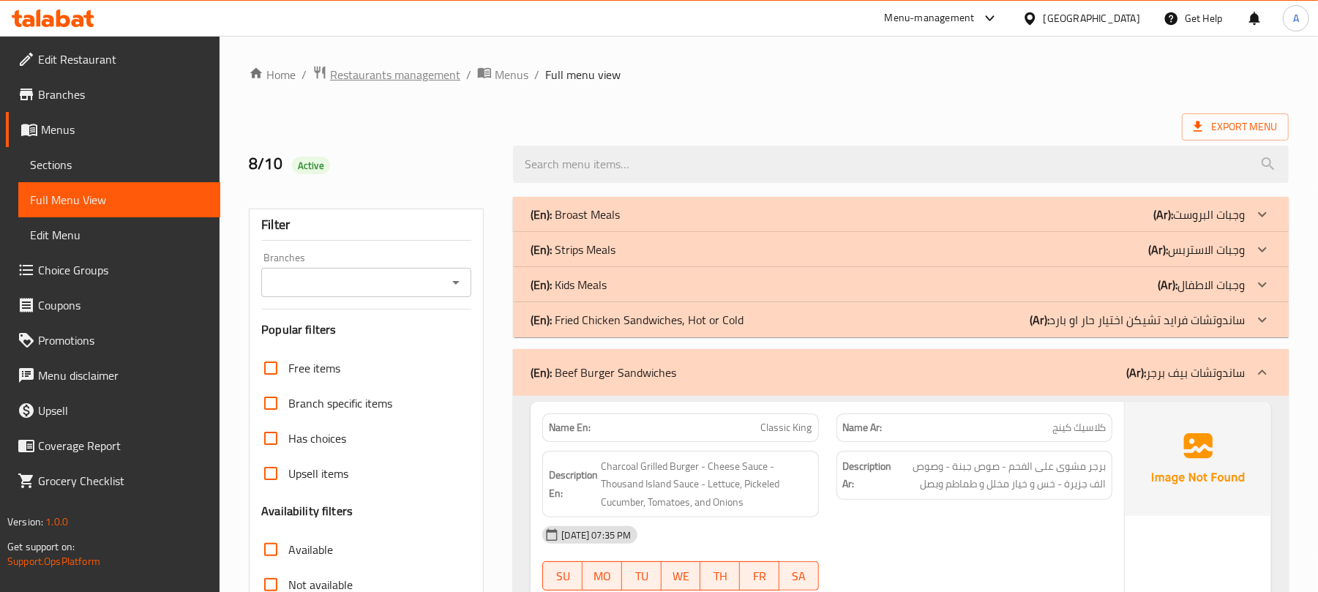
click at [445, 79] on span "Restaurants management" at bounding box center [395, 75] width 130 height 18
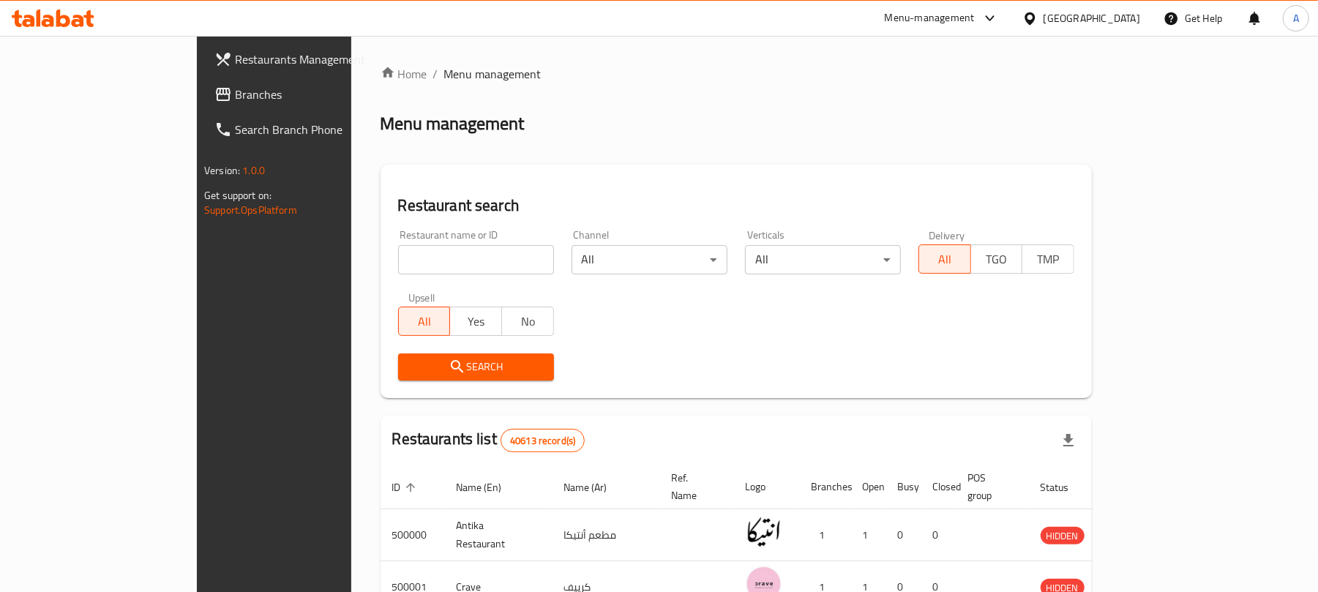
click at [1129, 15] on div "Egypt" at bounding box center [1092, 18] width 97 height 16
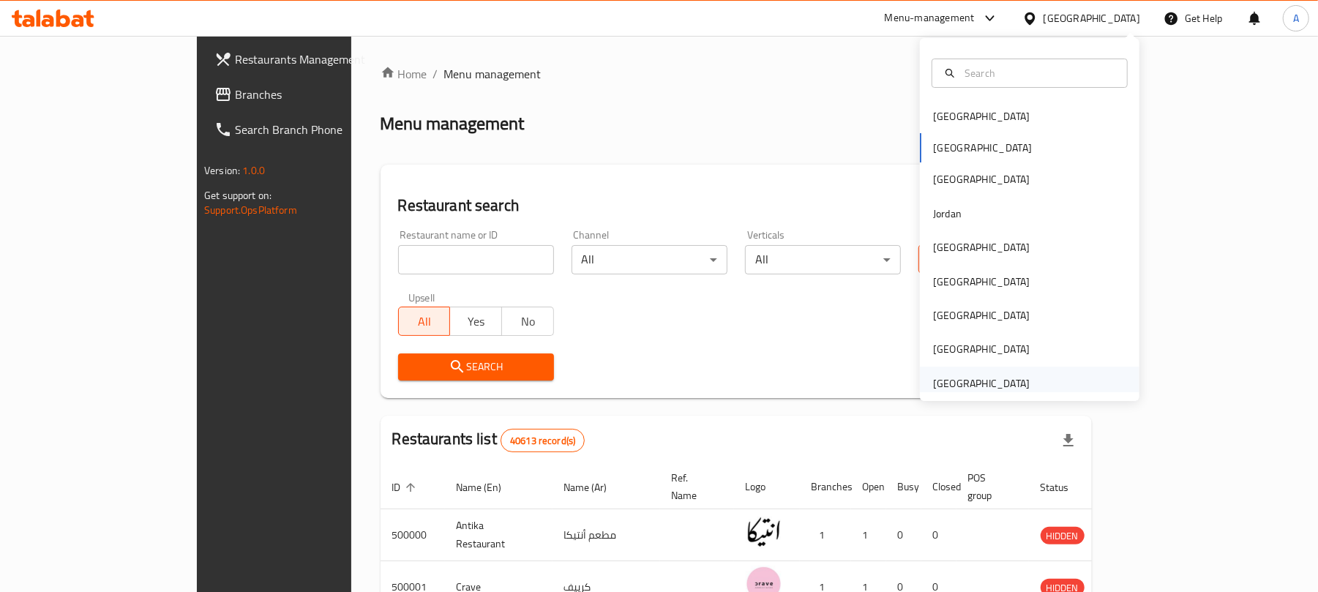
click at [997, 381] on div "[GEOGRAPHIC_DATA]" at bounding box center [981, 383] width 97 height 16
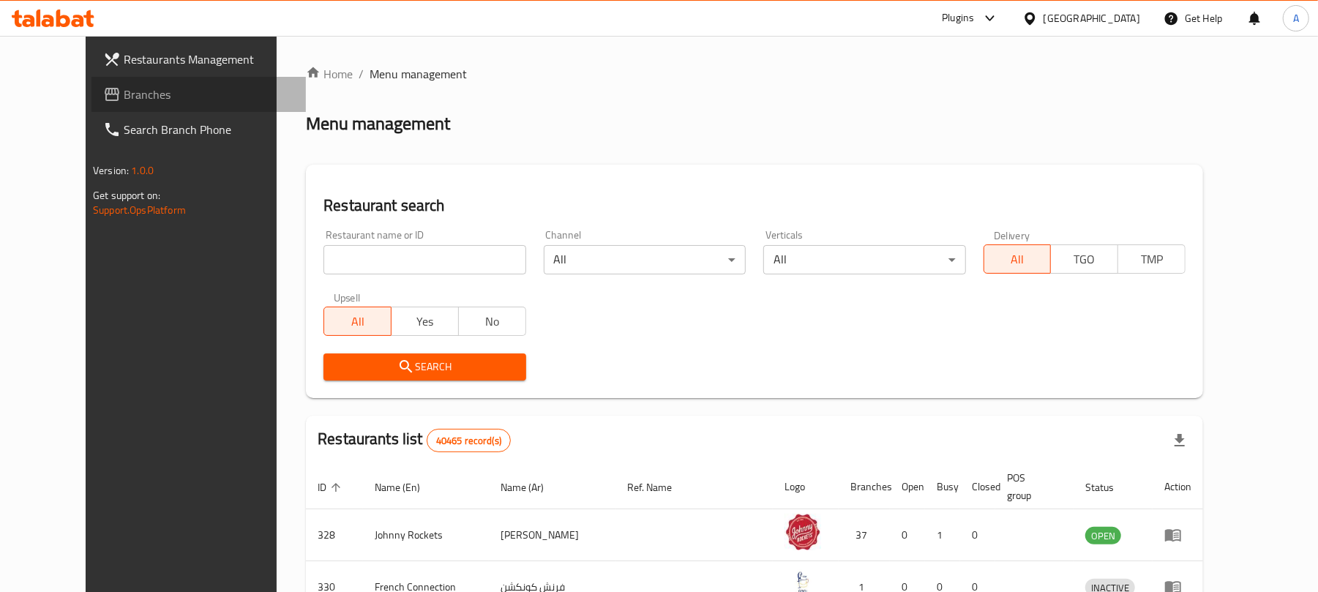
click at [102, 83] on link "Branches" at bounding box center [198, 94] width 214 height 35
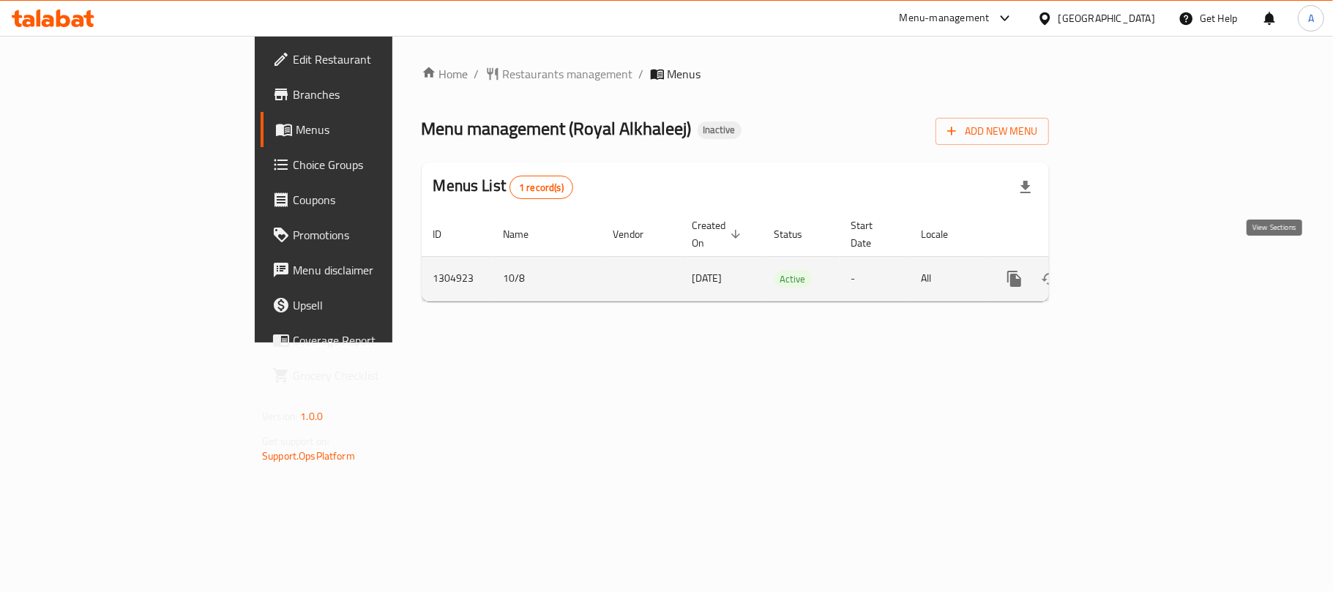
click at [1137, 270] on link "enhanced table" at bounding box center [1119, 278] width 35 height 35
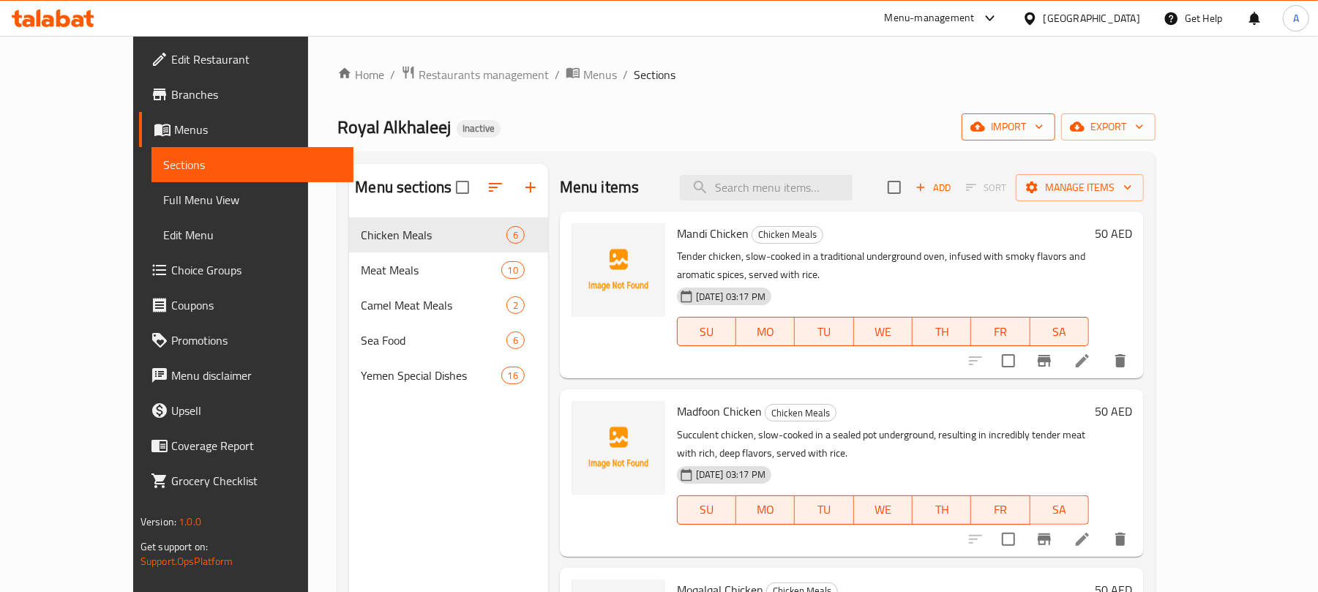
click at [1044, 118] on span "import" at bounding box center [1008, 127] width 70 height 18
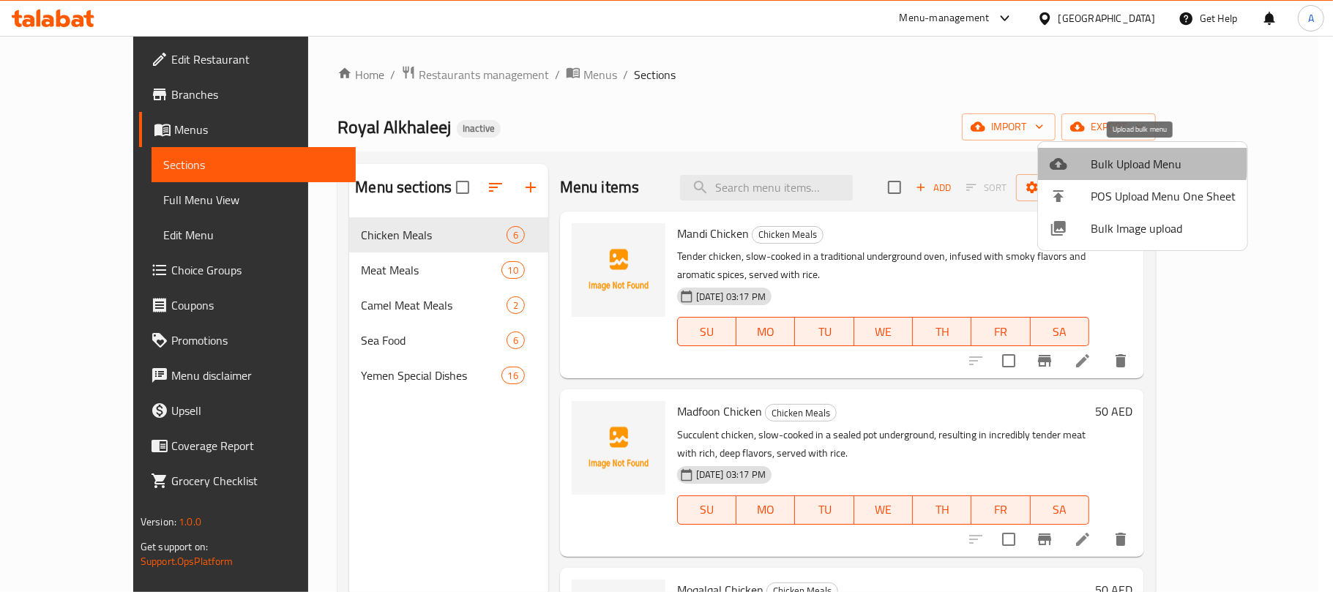
click at [1107, 158] on span "Bulk Upload Menu" at bounding box center [1162, 164] width 145 height 18
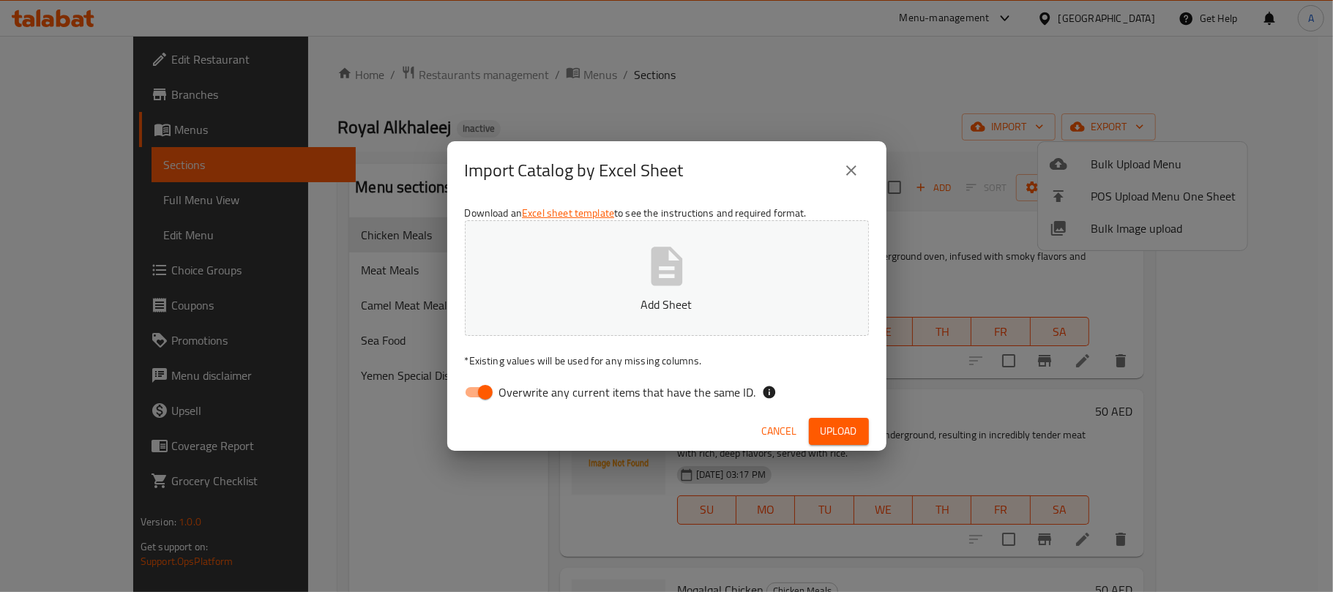
click at [477, 411] on div "Download an Excel sheet template to see the instructions and required format. A…" at bounding box center [666, 306] width 439 height 212
click at [477, 402] on input "Overwrite any current items that have the same ID." at bounding box center [485, 392] width 83 height 28
checkbox input "false"
click at [571, 281] on button "Add Sheet" at bounding box center [667, 278] width 404 height 116
click at [871, 427] on div "Cancel Upload" at bounding box center [666, 431] width 439 height 39
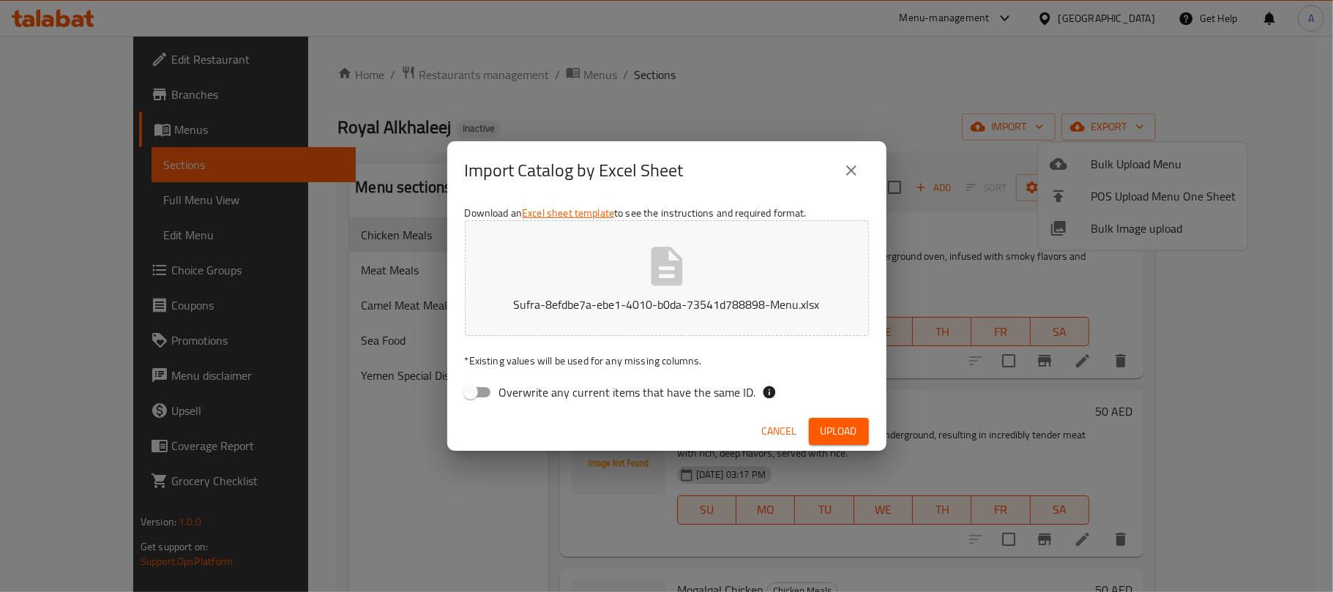
click at [848, 427] on span "Upload" at bounding box center [838, 431] width 37 height 18
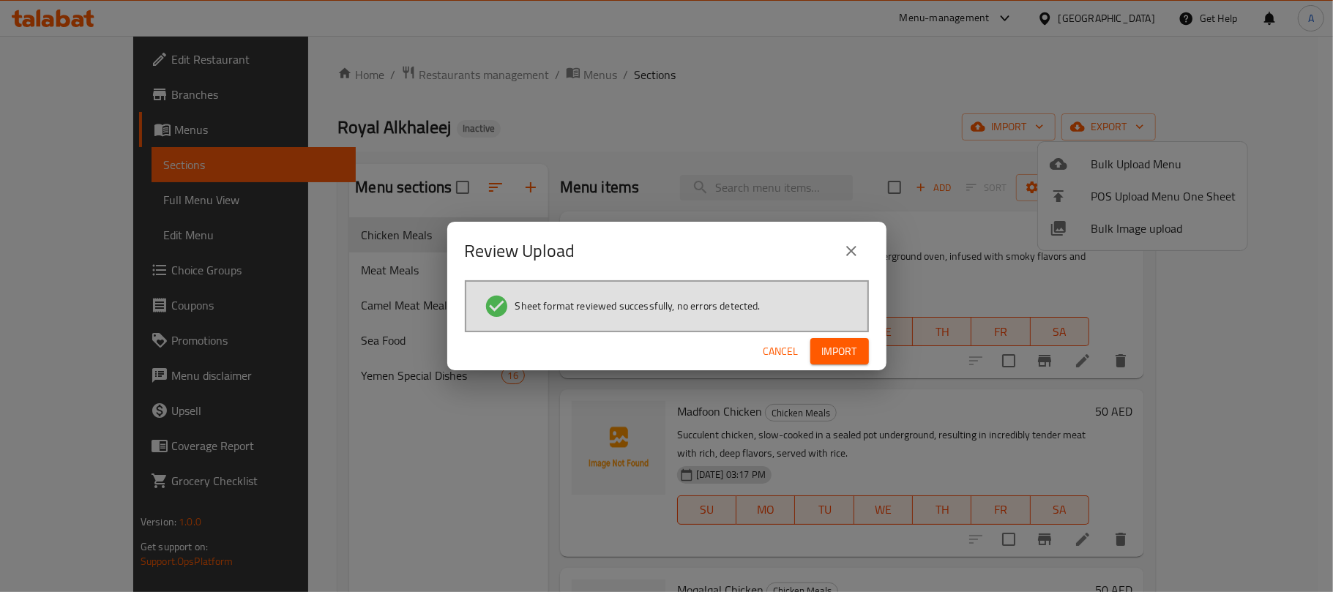
click at [846, 350] on span "Import" at bounding box center [839, 352] width 35 height 18
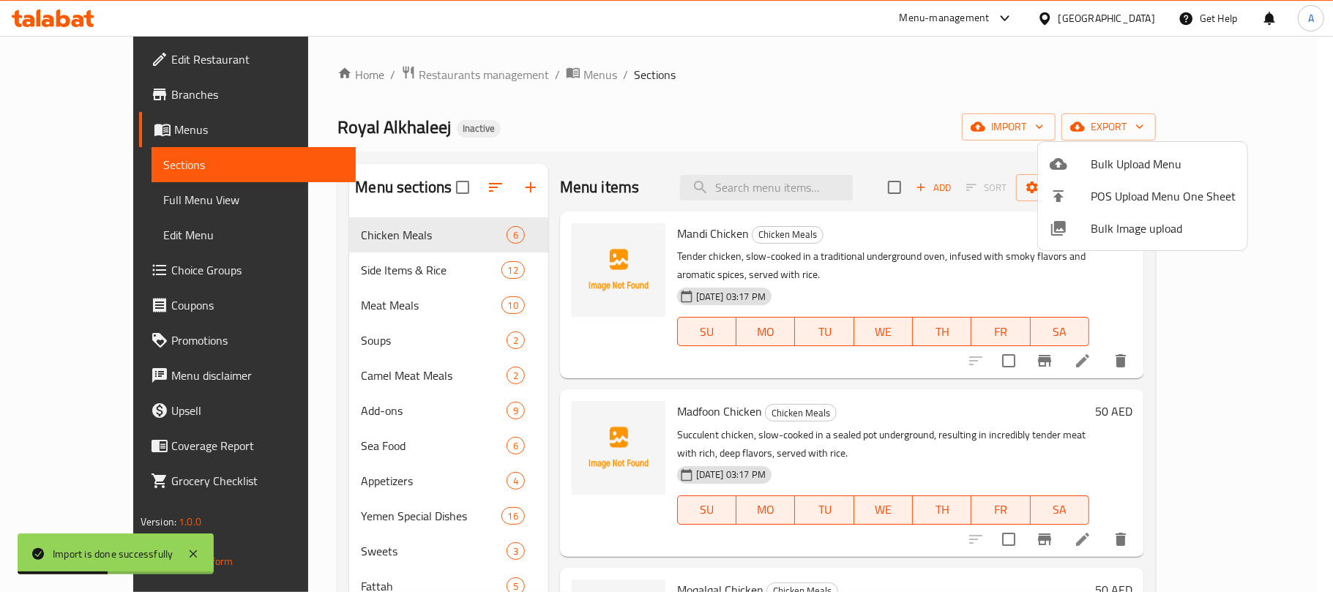
click at [457, 188] on div at bounding box center [666, 296] width 1333 height 592
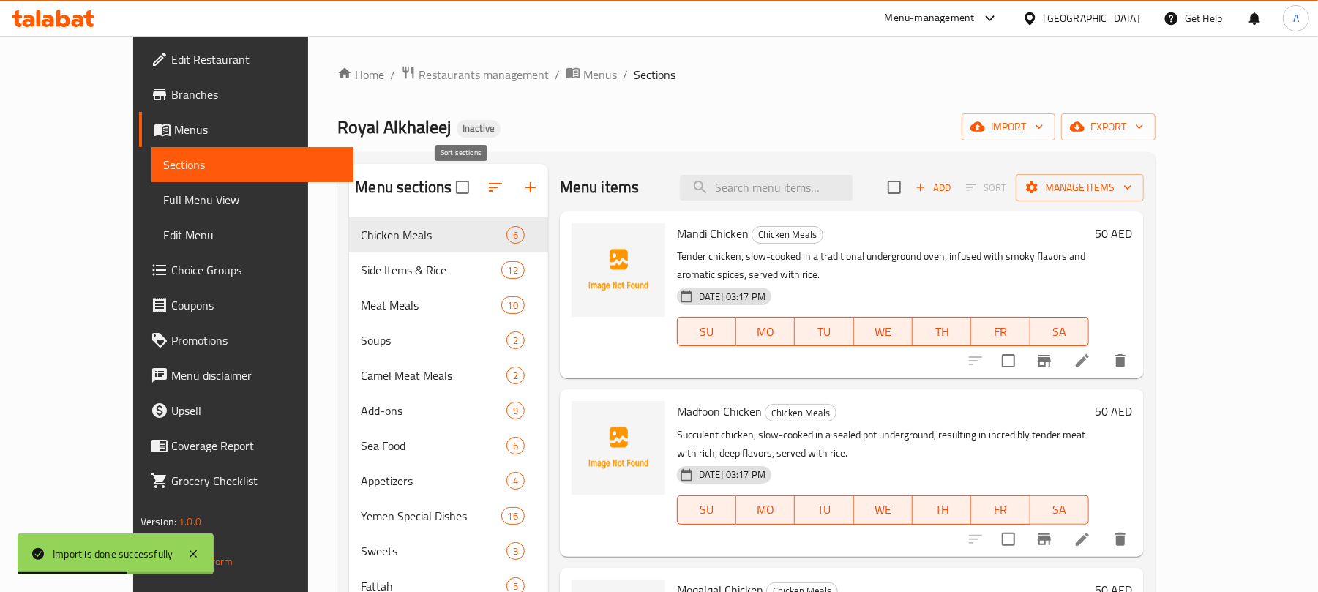
click at [487, 187] on icon "button" at bounding box center [496, 188] width 18 height 18
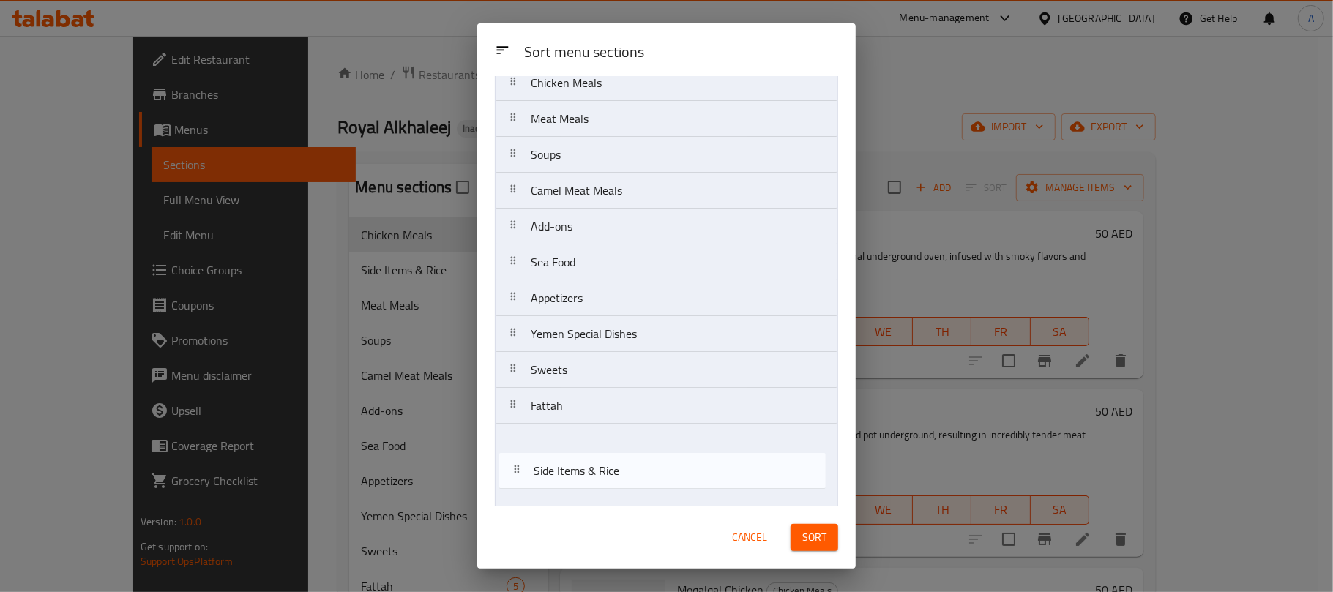
scroll to position [124, 0]
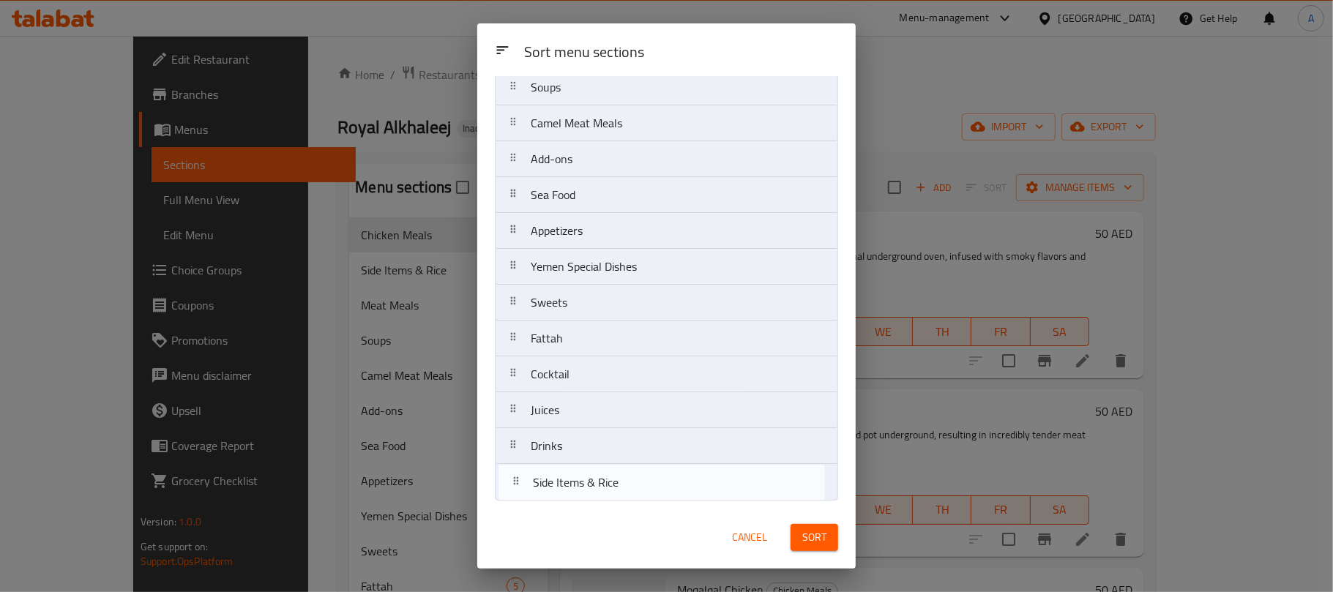
drag, startPoint x: 636, startPoint y: 182, endPoint x: 638, endPoint y: 495, distance: 313.3
click at [638, 495] on nav "Chicken Meals Side Items & Rice Meat Meals Soups Camel Meat Meals Add-ons Sea F…" at bounding box center [666, 249] width 343 height 504
drag, startPoint x: 586, startPoint y: 218, endPoint x: 601, endPoint y: 502, distance: 284.3
click at [601, 502] on div "Sort menu sections Chicken Meals Meat Meals Soups Camel Meat Meals Add-ons Sea …" at bounding box center [666, 291] width 378 height 430
drag, startPoint x: 586, startPoint y: 124, endPoint x: 591, endPoint y: 501, distance: 377.0
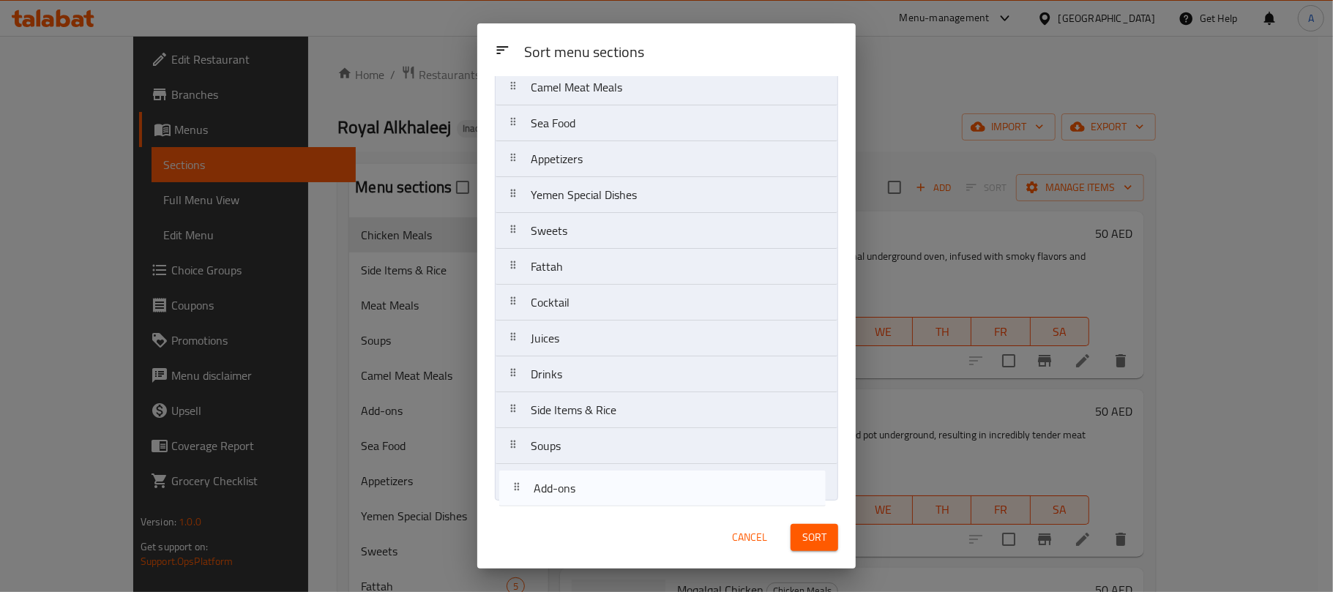
click at [591, 501] on div "Sort menu sections Chicken Meals Meat Meals Camel Meat Meals Add-ons Sea Food A…" at bounding box center [666, 291] width 378 height 430
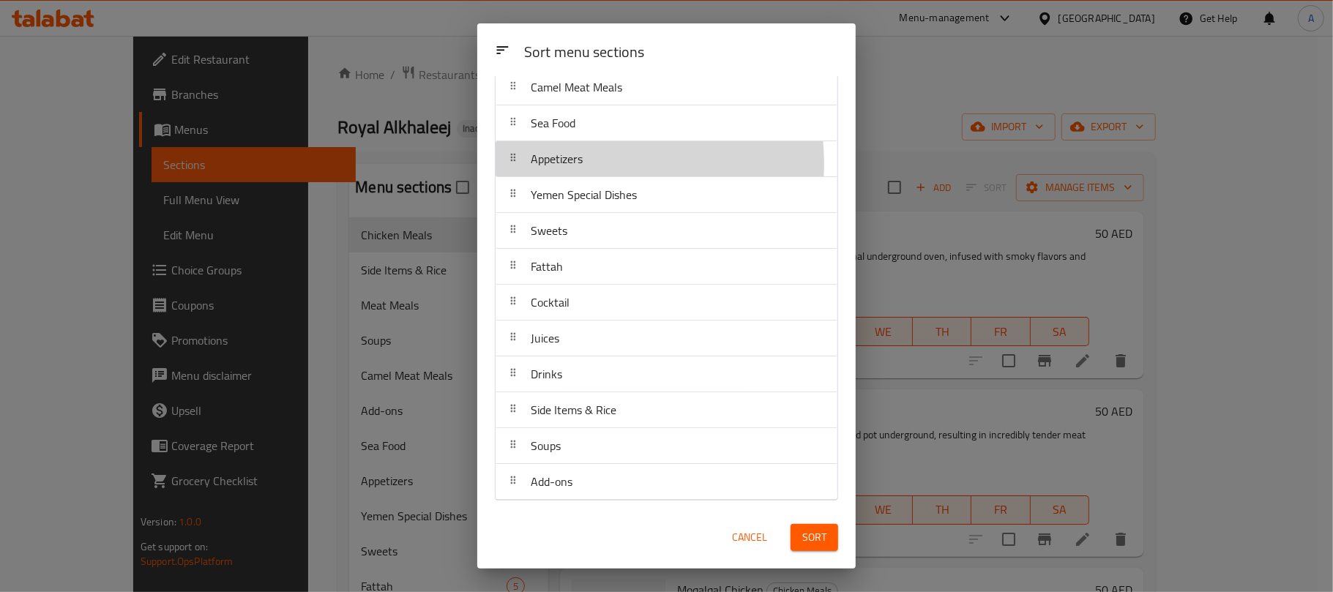
scroll to position [124, 0]
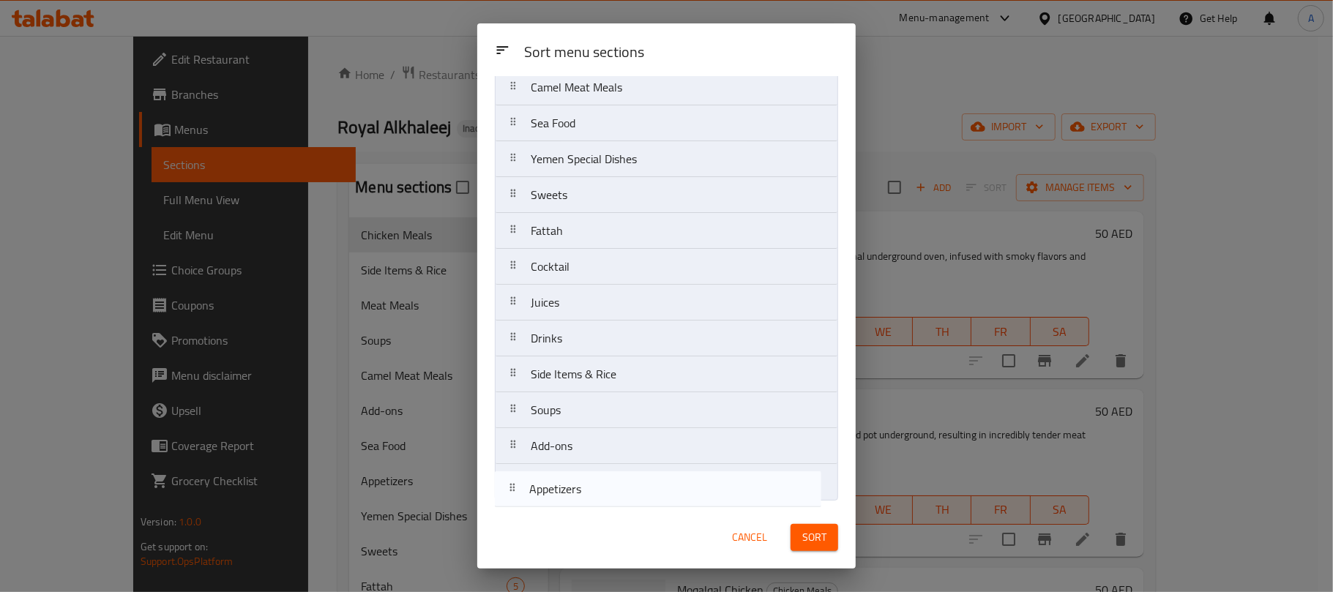
drag, startPoint x: 577, startPoint y: 162, endPoint x: 577, endPoint y: 501, distance: 338.9
click at [577, 501] on nav "Chicken Meals Meat Meals Camel Meat Meals Sea Food Appetizers [GEOGRAPHIC_DATA]…" at bounding box center [666, 249] width 343 height 504
drag, startPoint x: 599, startPoint y: 198, endPoint x: 618, endPoint y: 498, distance: 301.4
click at [618, 498] on nav "Chicken Meals Meat Meals Camel Meat Meals Sea Food Yemen Special Dishes Sweets …" at bounding box center [666, 249] width 343 height 504
drag, startPoint x: 587, startPoint y: 201, endPoint x: 586, endPoint y: 499, distance: 298.6
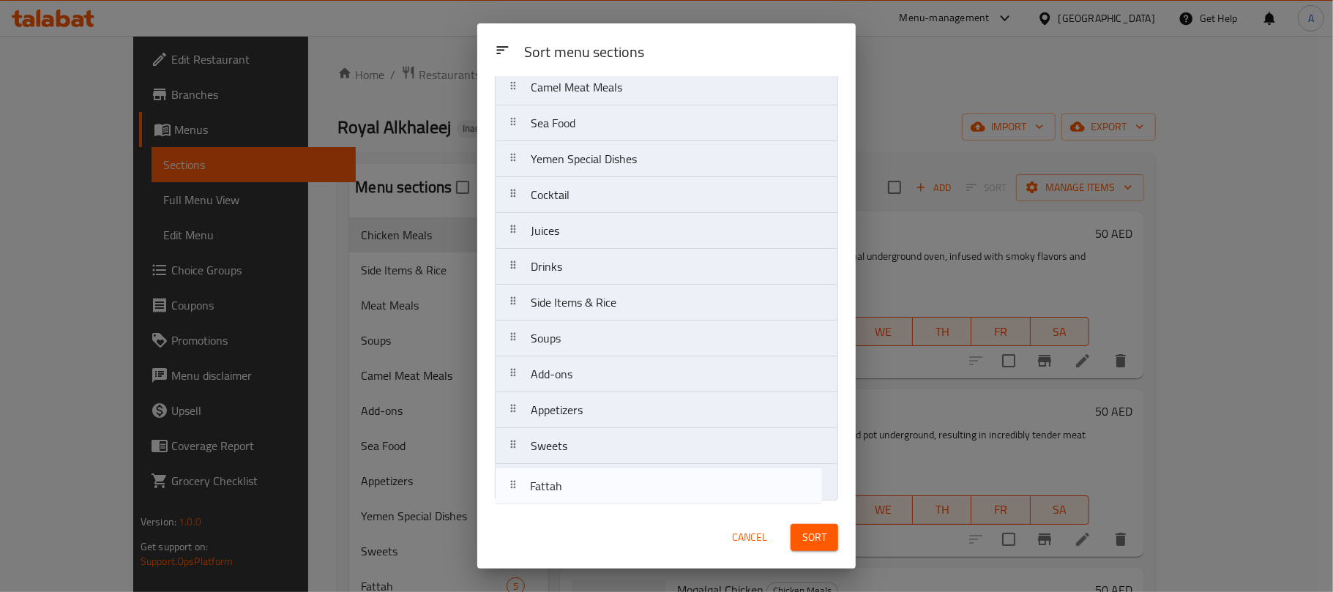
click at [586, 499] on nav "Chicken Meals Meat Meals Camel Meat Meals Sea Food Yemen Special Dishes Fattah …" at bounding box center [666, 249] width 343 height 504
drag, startPoint x: 624, startPoint y: 190, endPoint x: 598, endPoint y: 507, distance: 317.9
click at [598, 507] on div "Sort menu sections Sort menu sections Chicken Meals Meat Meals Camel Meat Meals…" at bounding box center [666, 295] width 378 height 545
drag, startPoint x: 657, startPoint y: 194, endPoint x: 632, endPoint y: 493, distance: 299.6
click at [632, 493] on nav "Chicken Meals Meat Meals Camel Meat Meals Sea Food Yemen Special Dishes Juices …" at bounding box center [666, 249] width 343 height 504
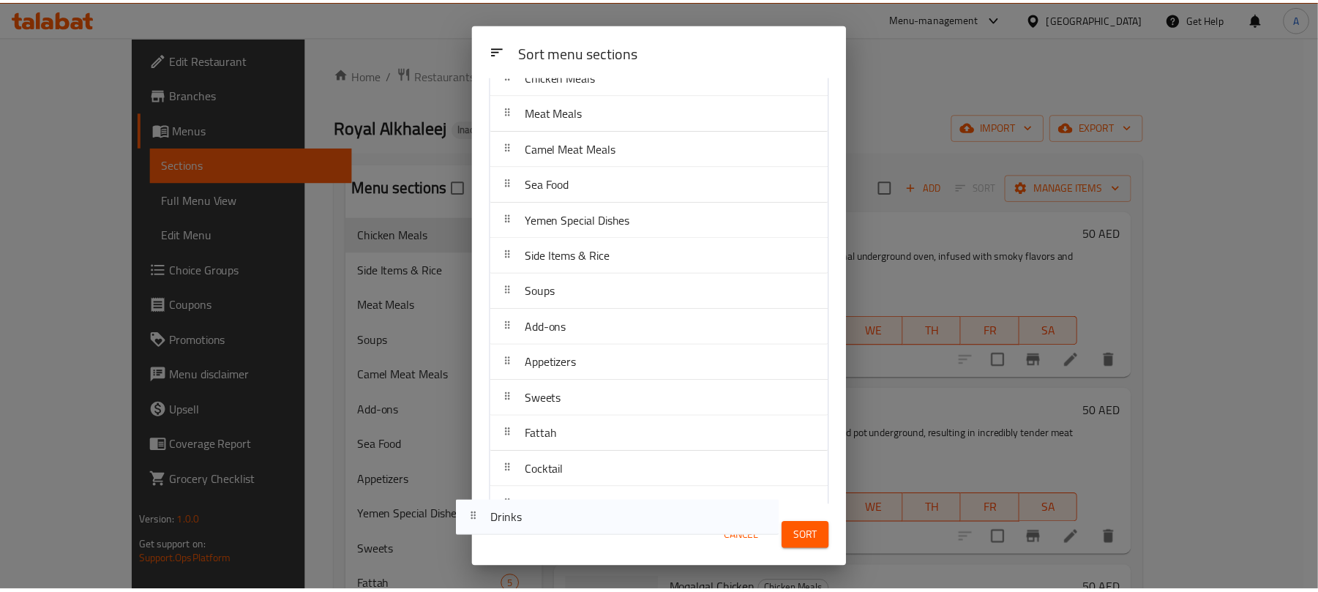
scroll to position [124, 0]
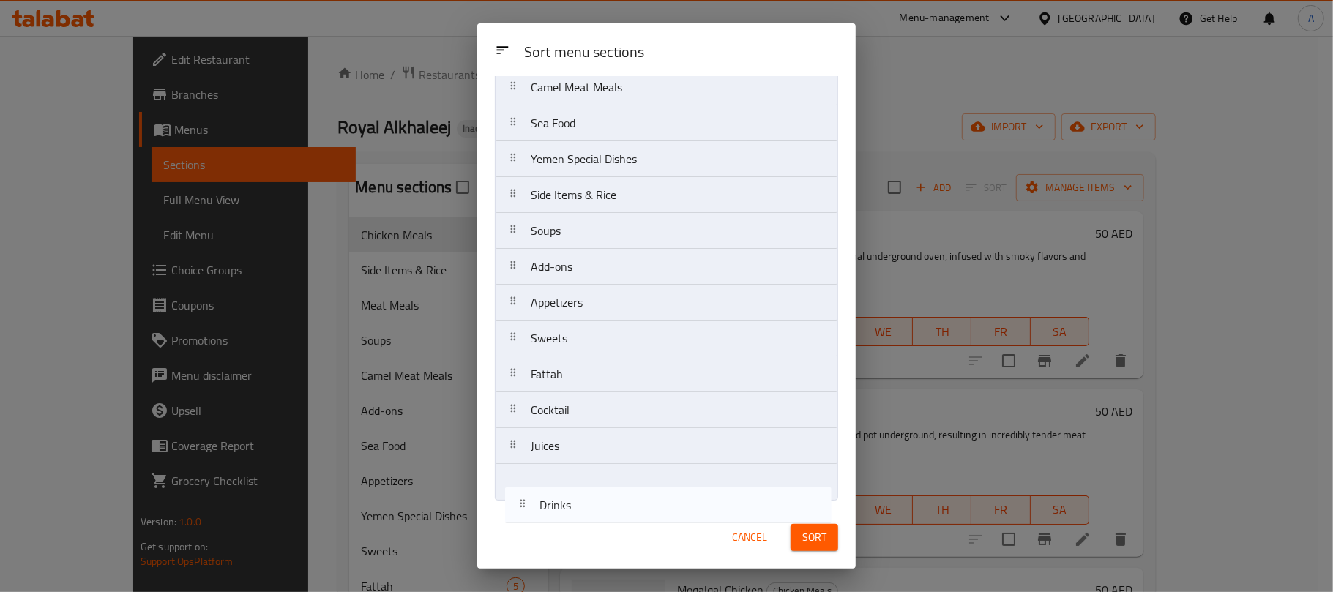
drag, startPoint x: 613, startPoint y: 310, endPoint x: 624, endPoint y: 505, distance: 195.0
click at [624, 505] on div "Sort menu sections Chicken Meals Meat Meals Camel Meat Meals Sea Food Yemen Spe…" at bounding box center [666, 291] width 378 height 430
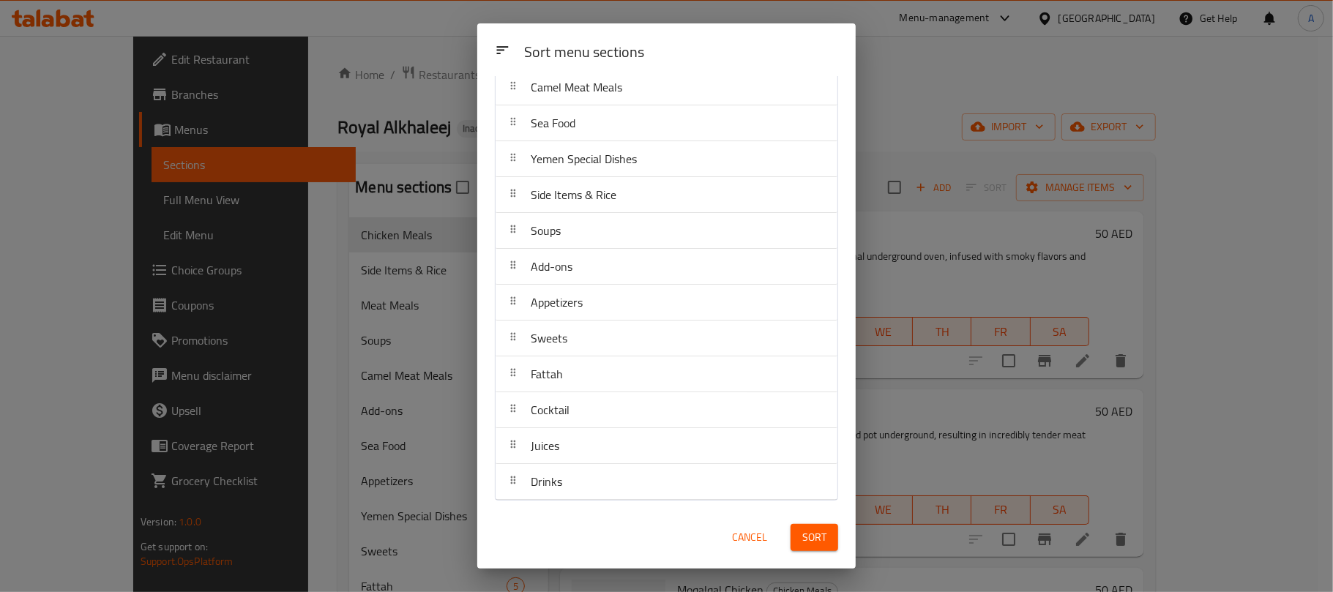
click at [834, 542] on button "Sort" at bounding box center [814, 537] width 48 height 27
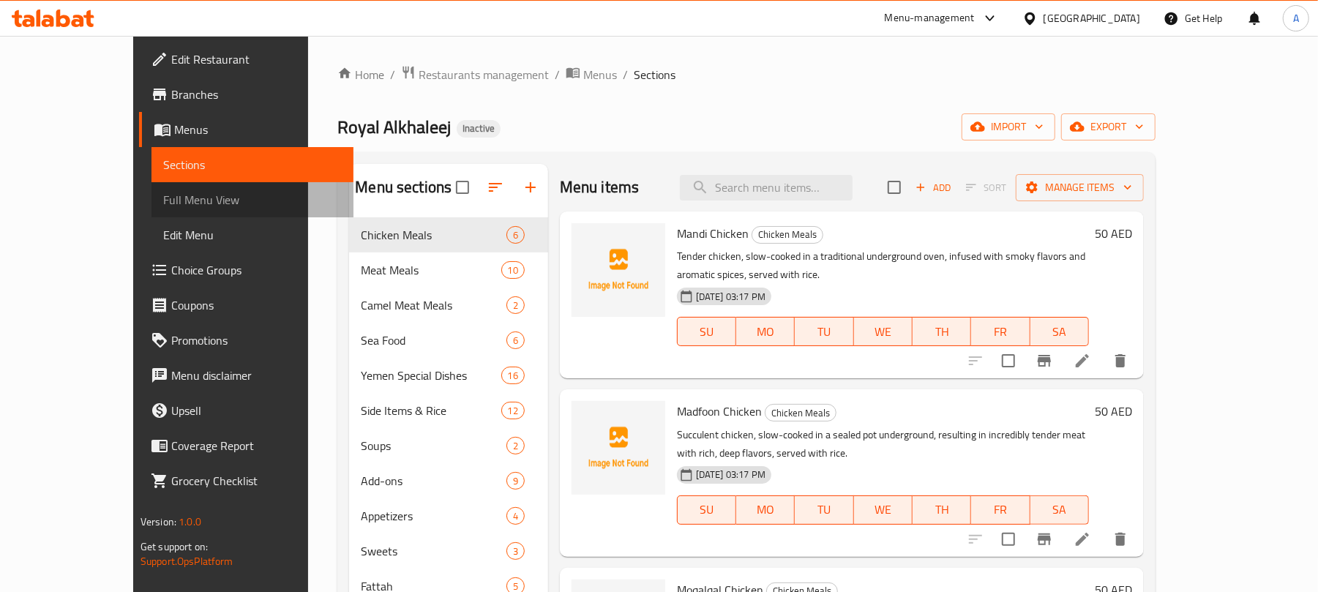
click at [163, 196] on span "Full Menu View" at bounding box center [252, 200] width 179 height 18
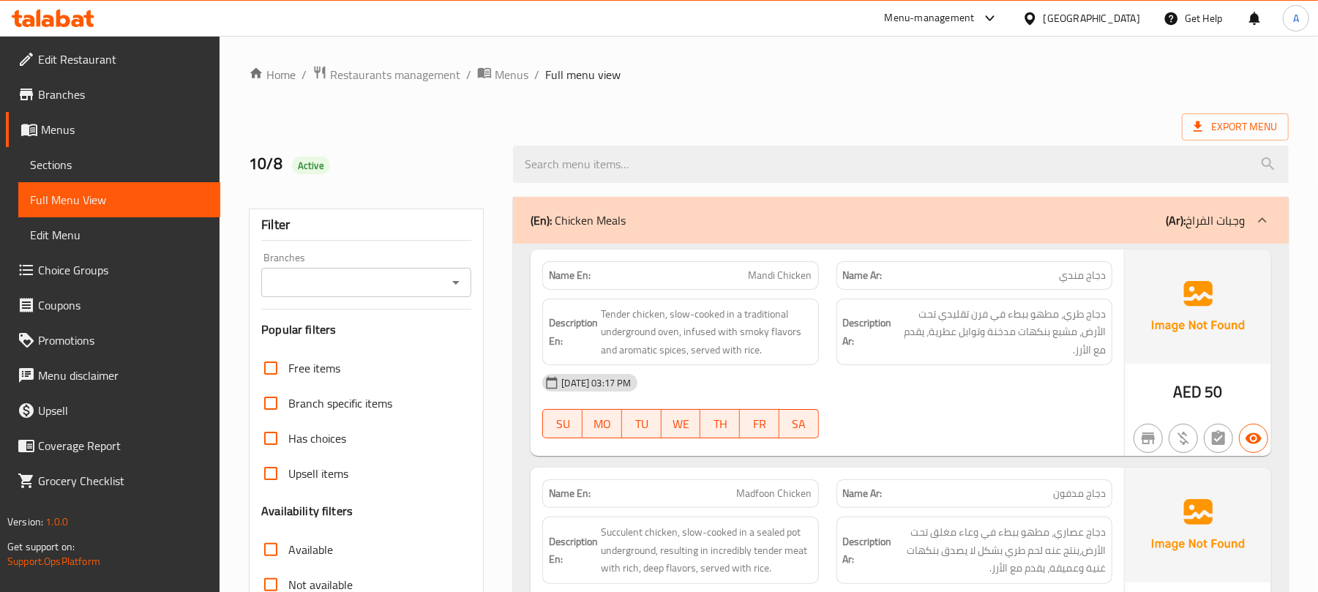
scroll to position [390, 0]
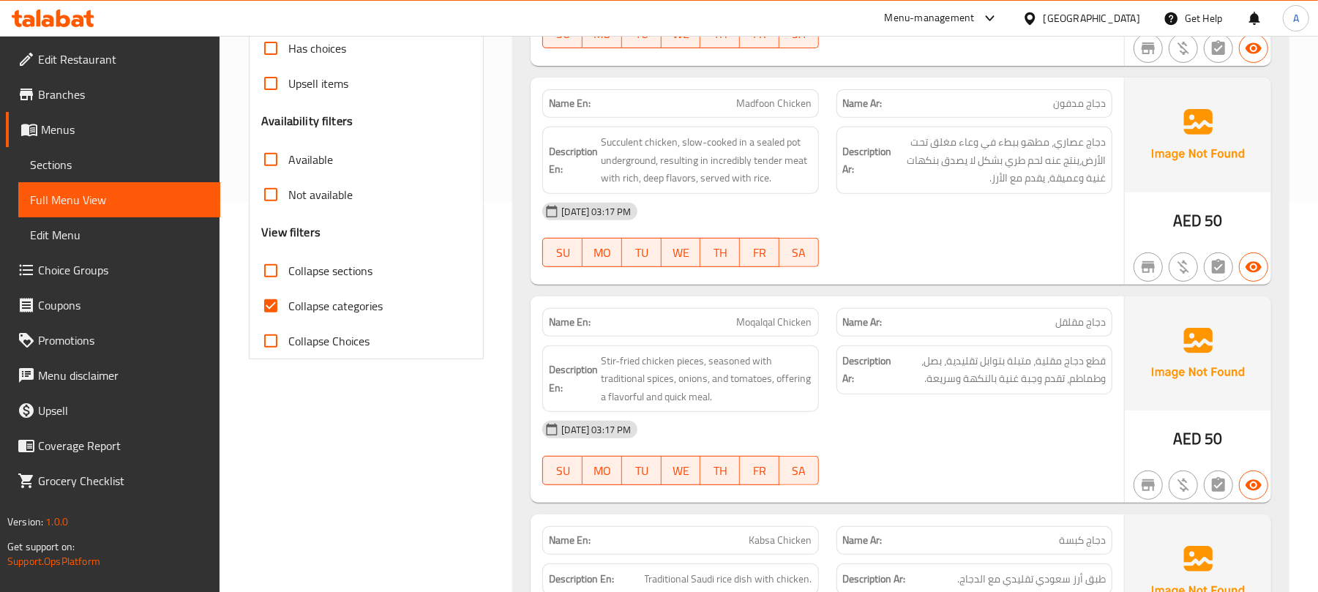
click at [361, 314] on span "Collapse categories" at bounding box center [335, 306] width 94 height 18
click at [288, 314] on input "Collapse categories" at bounding box center [270, 305] width 35 height 35
checkbox input "false"
click at [349, 272] on span "Collapse sections" at bounding box center [330, 271] width 84 height 18
click at [288, 272] on input "Collapse sections" at bounding box center [270, 270] width 35 height 35
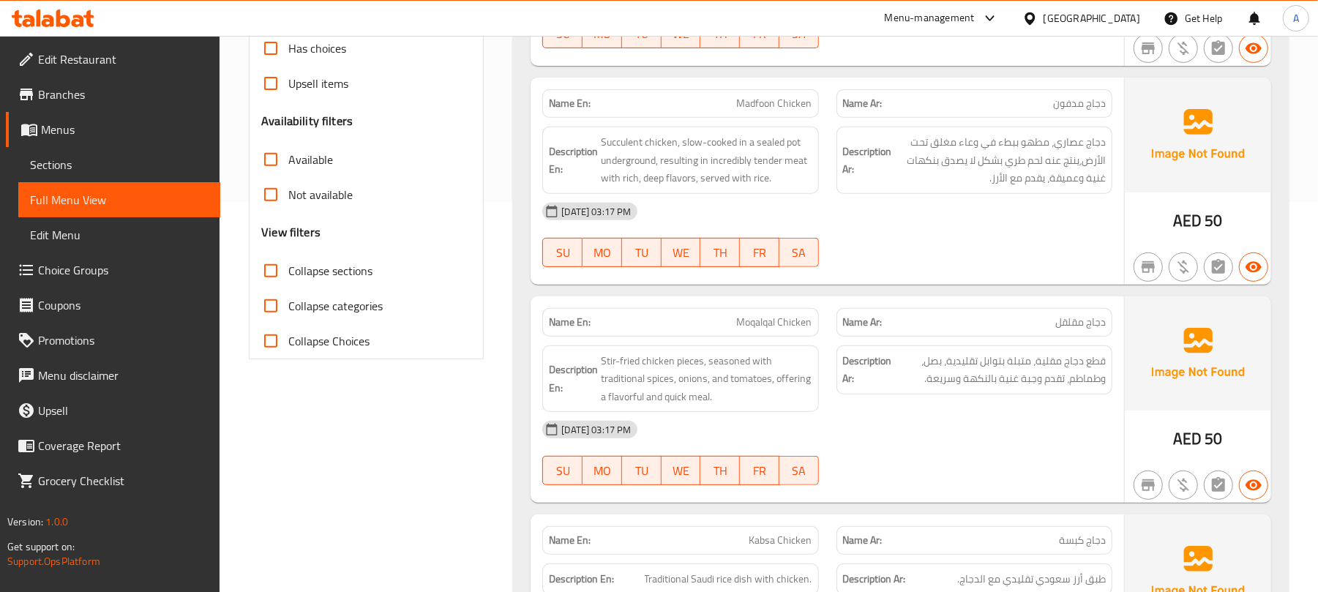
checkbox input "true"
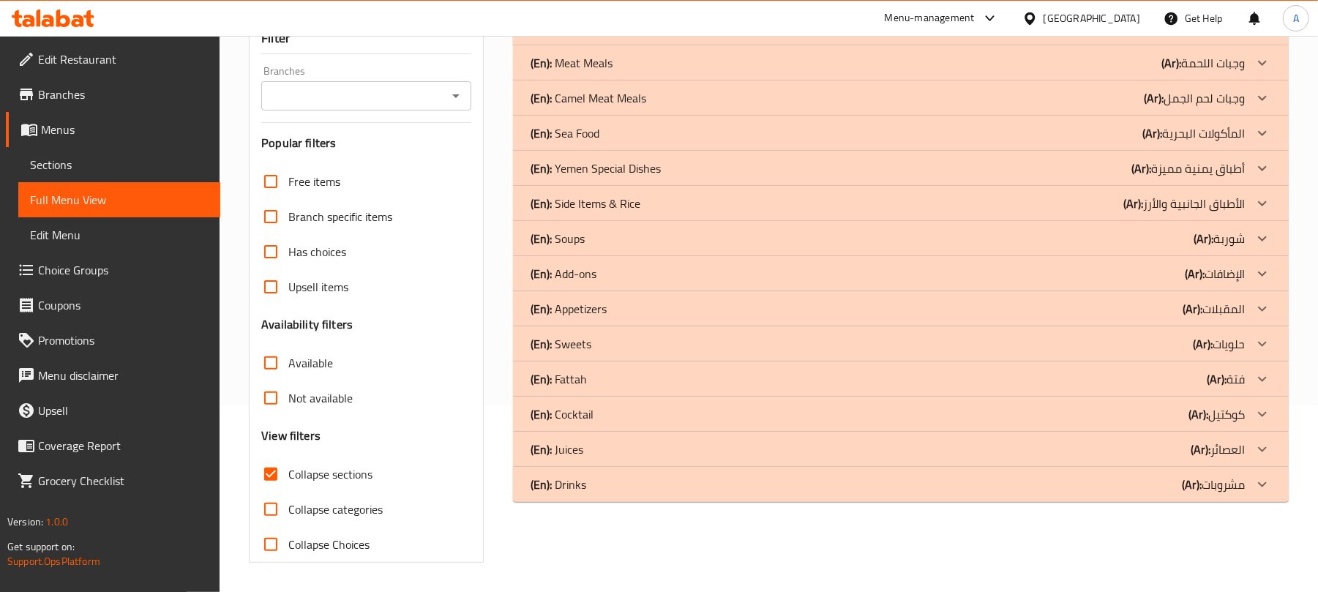
scroll to position [188, 0]
click at [940, 45] on div "(En): Drinks (Ar): مشروبات" at bounding box center [901, 27] width 776 height 35
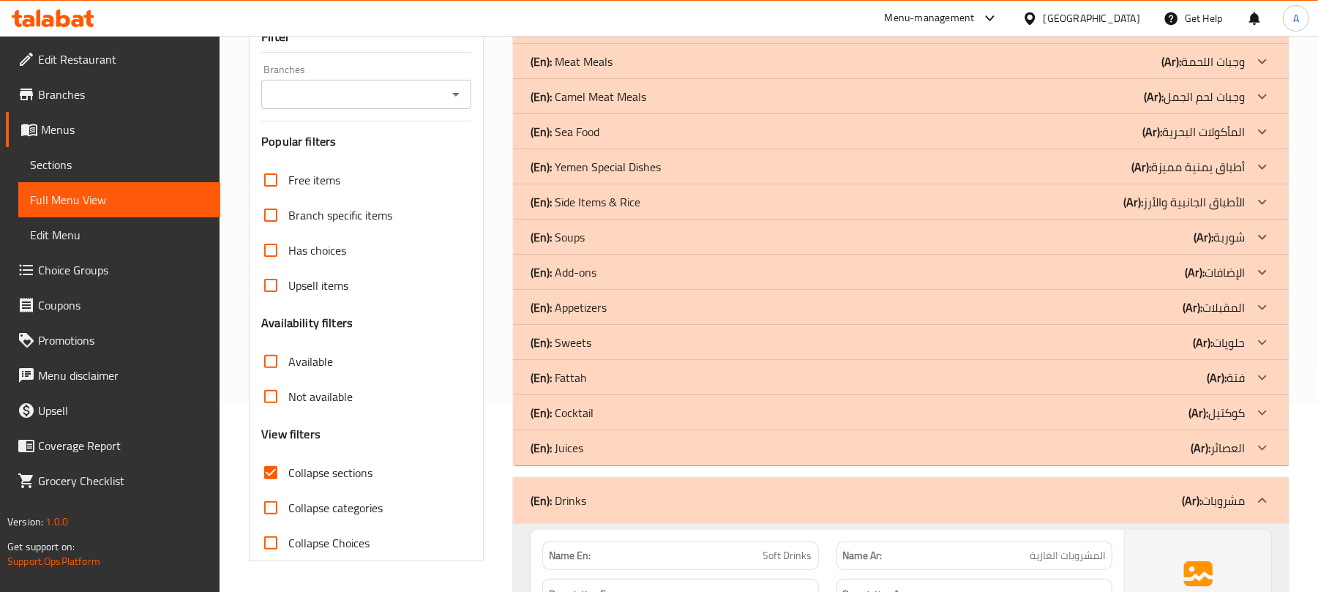
click at [925, 35] on div "(En): Juices (Ar): العصائر" at bounding box center [888, 27] width 714 height 18
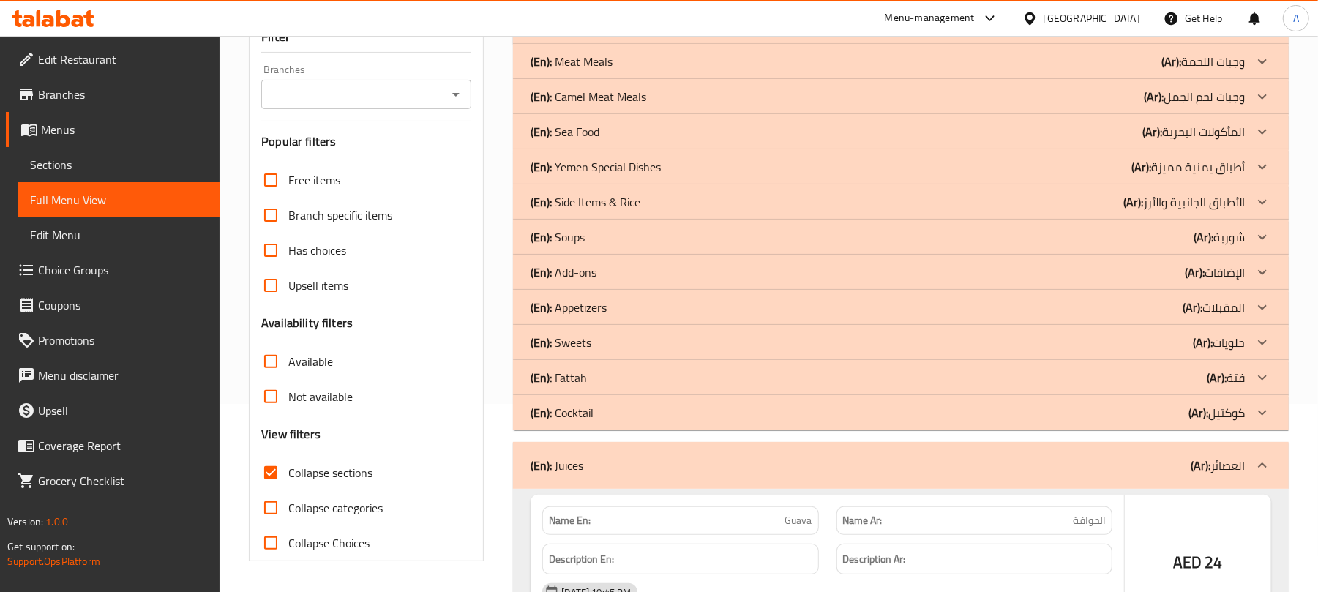
drag, startPoint x: 920, startPoint y: 425, endPoint x: 897, endPoint y: 385, distance: 46.2
click at [920, 44] on div "(En): Cocktail (Ar): كوكتيل" at bounding box center [901, 26] width 776 height 35
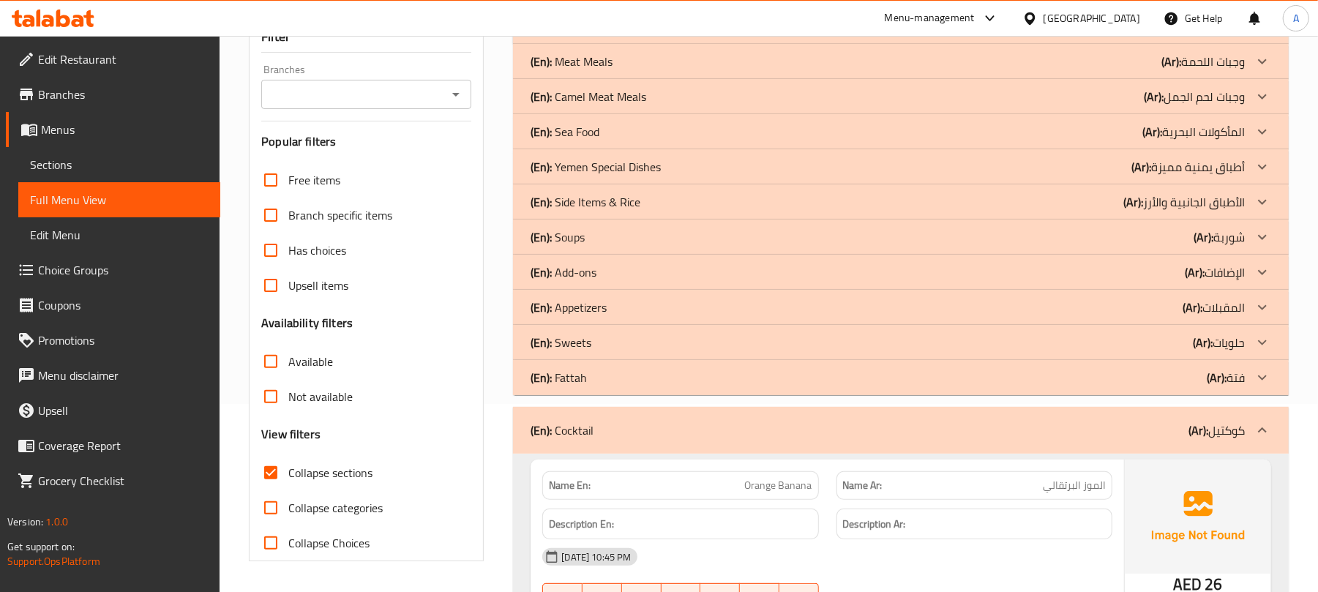
click at [897, 35] on div "(En): Fattah (Ar): فتة" at bounding box center [888, 27] width 714 height 18
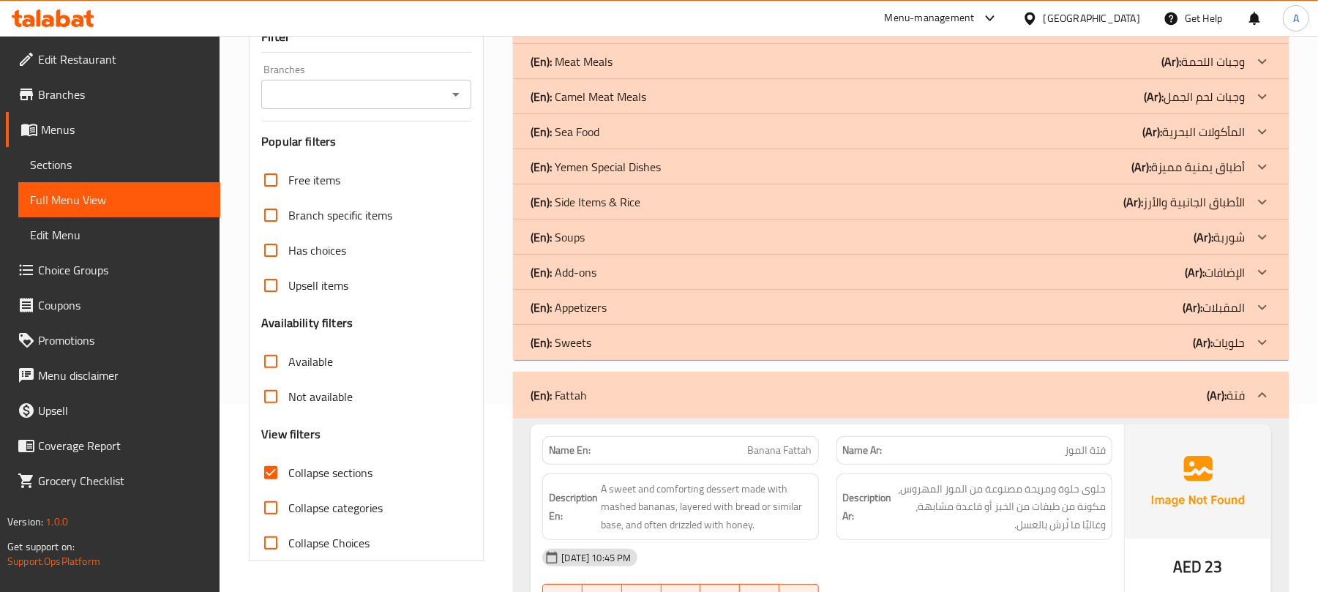
click at [893, 35] on div "(En): Sweets (Ar): حلويات" at bounding box center [888, 27] width 714 height 18
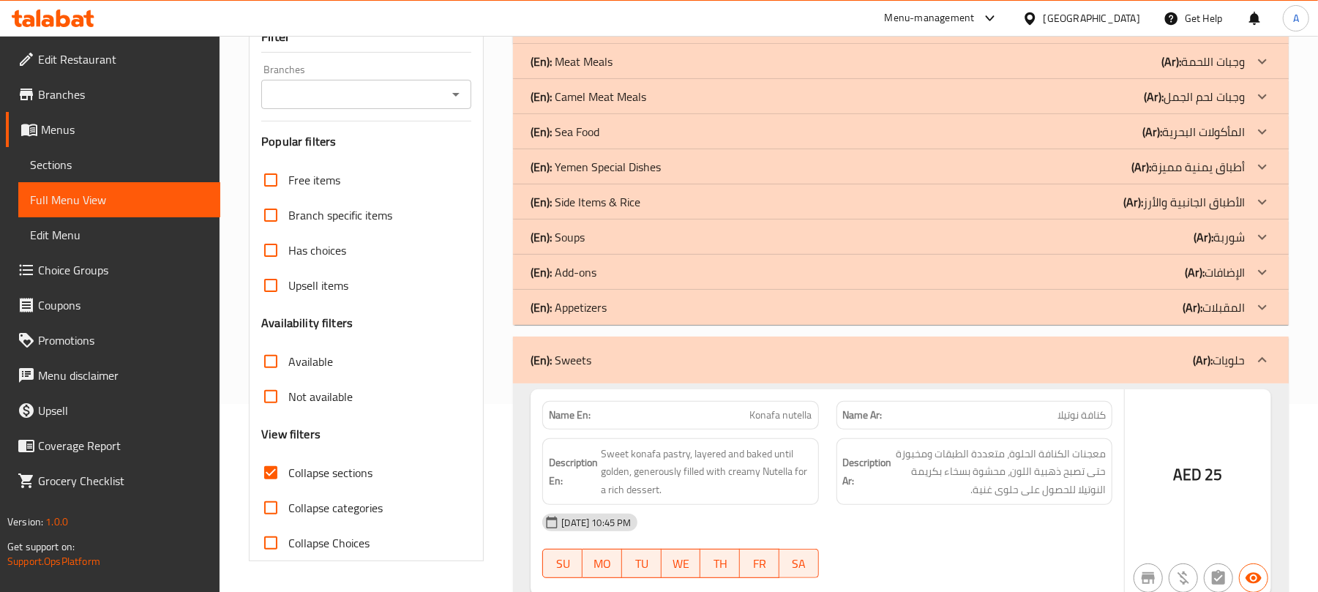
click at [879, 44] on div "(En): Appetizers (Ar): المقبلات" at bounding box center [901, 26] width 776 height 35
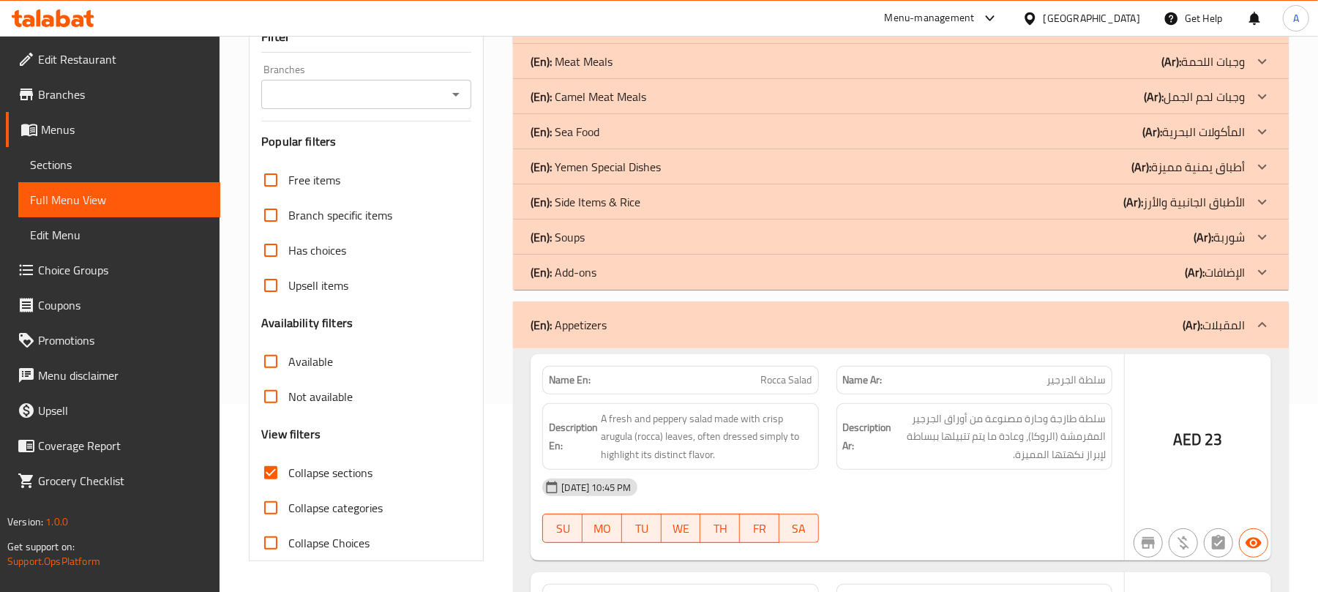
click at [858, 35] on div "(En): Add-ons (Ar): الإضافات" at bounding box center [888, 27] width 714 height 18
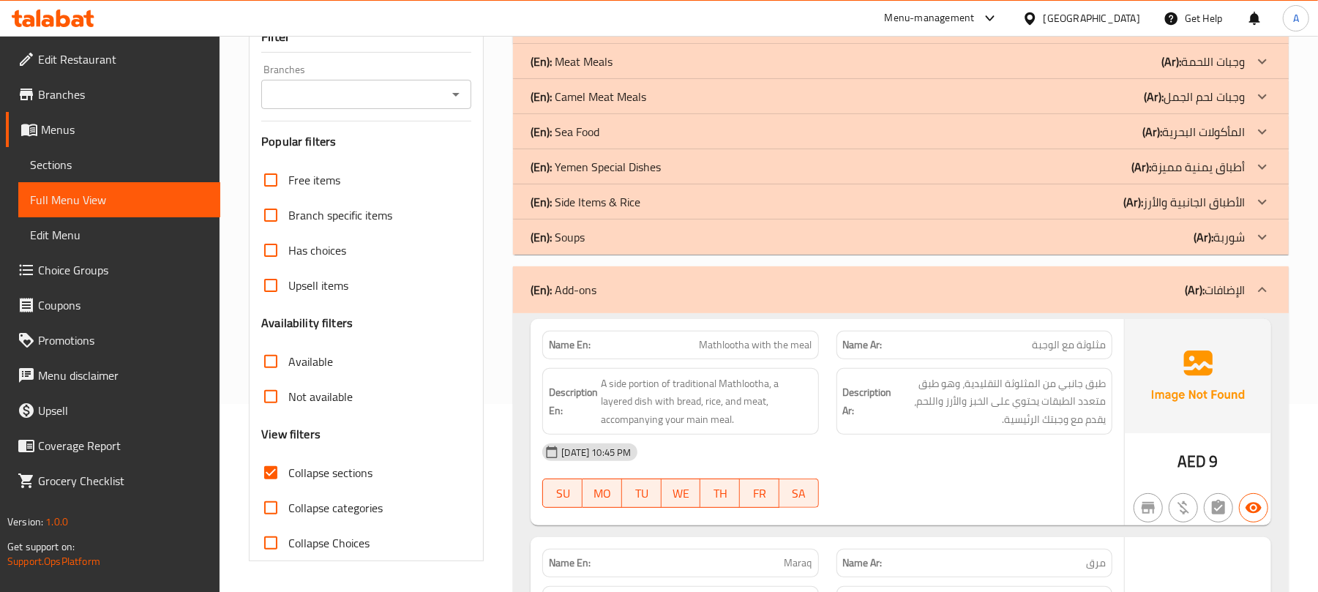
click at [837, 44] on div "(En): Soups (Ar): شوربة" at bounding box center [901, 26] width 776 height 35
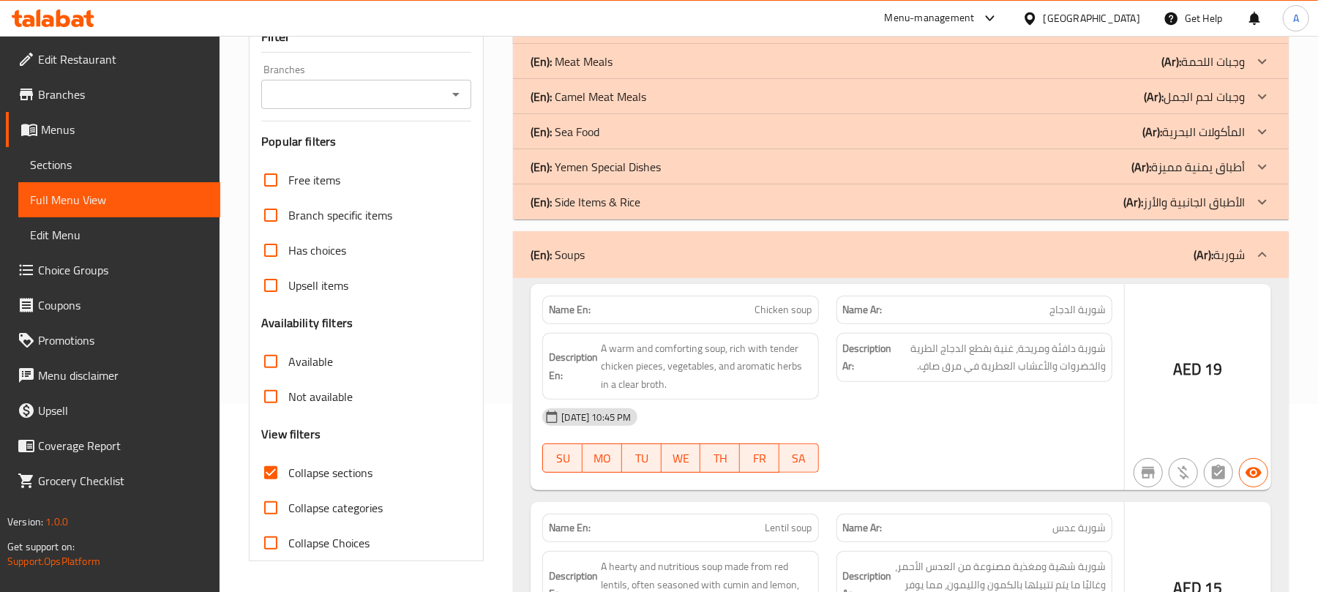
drag, startPoint x: 815, startPoint y: 214, endPoint x: 771, endPoint y: 305, distance: 100.8
click at [815, 44] on div "(En): Side Items & Rice (Ar): الأطباق الجانبية والأرز" at bounding box center [901, 26] width 776 height 35
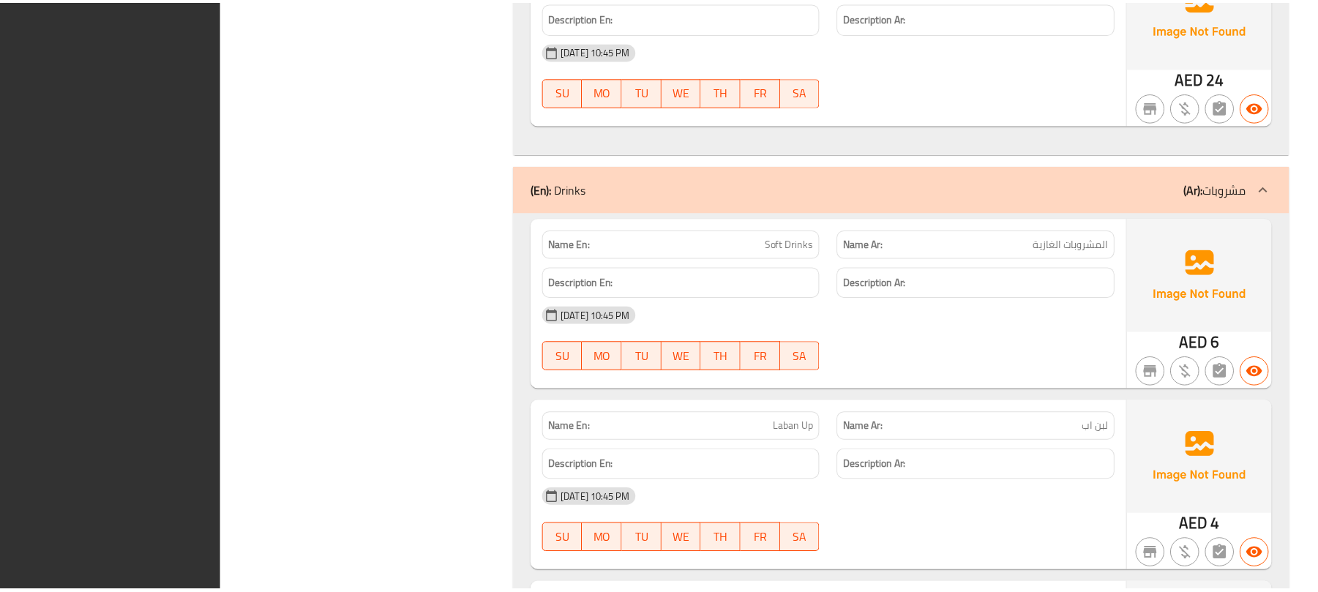
scroll to position [13131, 0]
